Goal: Information Seeking & Learning: Learn about a topic

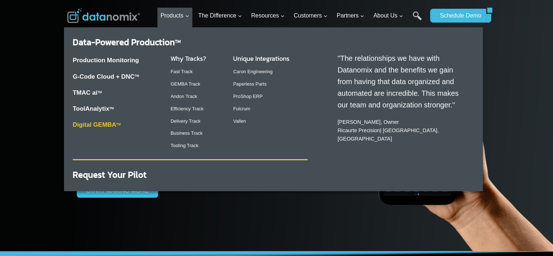
click at [105, 124] on link "Digital GEMBA TM" at bounding box center [97, 124] width 48 height 7
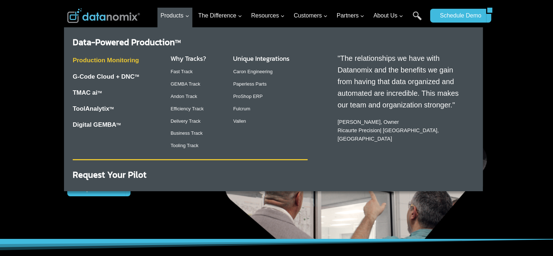
click at [95, 61] on link "Production Monitoring" at bounding box center [106, 60] width 66 height 7
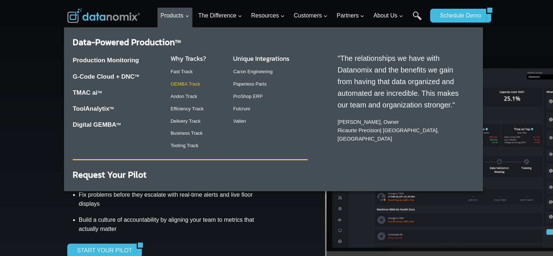
click at [179, 84] on link "GEMBA Track" at bounding box center [186, 83] width 30 height 5
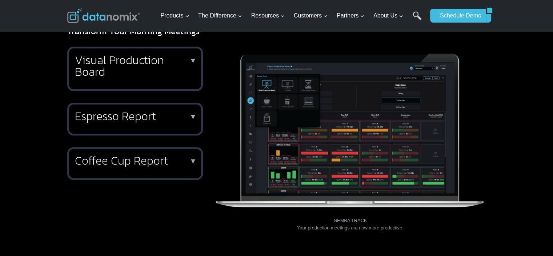
scroll to position [182, 0]
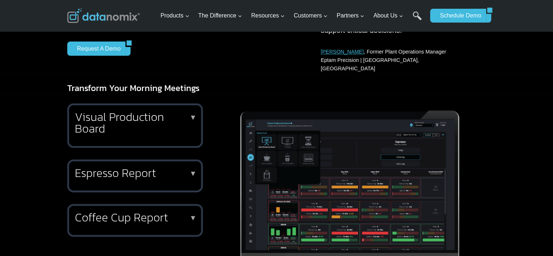
click at [152, 119] on h2 "Visual Production Board" at bounding box center [134, 122] width 118 height 23
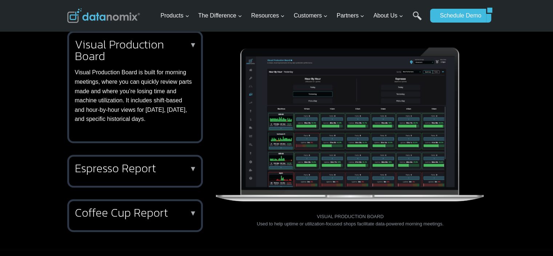
scroll to position [255, 0]
click at [146, 162] on h2 "Espresso Report" at bounding box center [134, 168] width 118 height 12
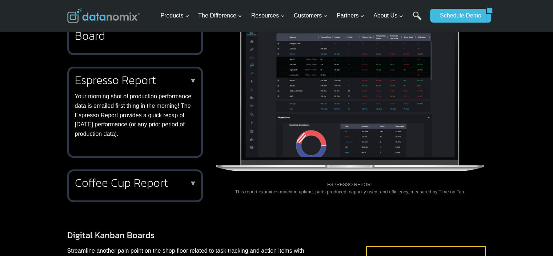
scroll to position [291, 0]
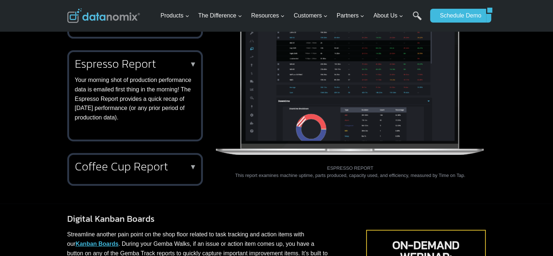
click at [132, 160] on h2 "Coffee Cup Report" at bounding box center [134, 166] width 118 height 12
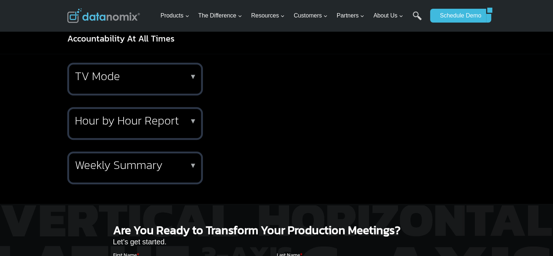
scroll to position [691, 0]
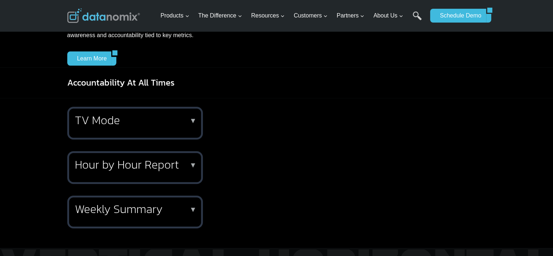
click at [88, 114] on h2 "TV Mode" at bounding box center [134, 120] width 118 height 12
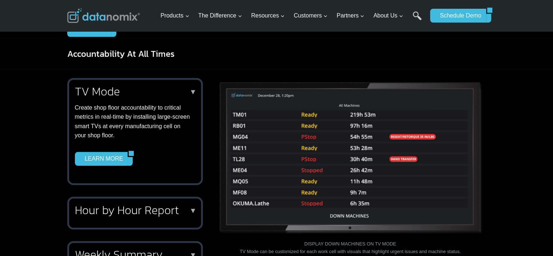
scroll to position [764, 0]
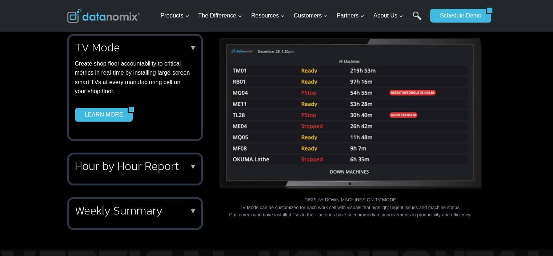
click at [99, 160] on h2 "Hour by Hour Report" at bounding box center [134, 166] width 118 height 12
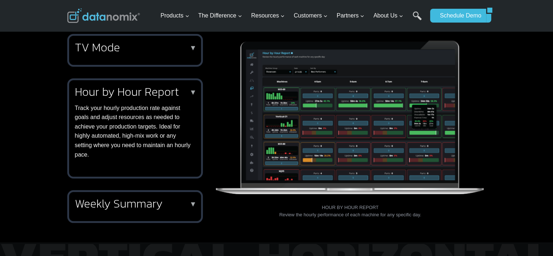
click at [119, 198] on h2 "Weekly Summary" at bounding box center [134, 204] width 118 height 12
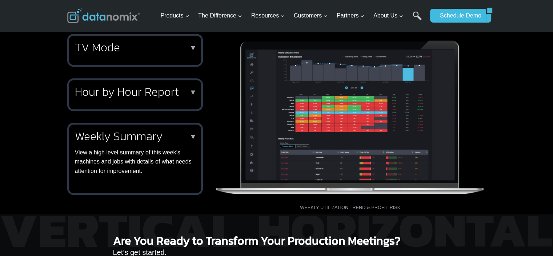
click at [127, 88] on h2 "Hour by Hour Report" at bounding box center [134, 92] width 118 height 12
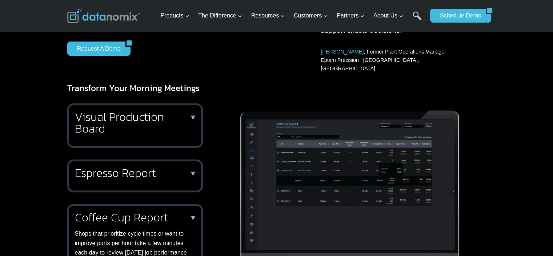
scroll to position [0, 0]
